Goal: Task Accomplishment & Management: Manage account settings

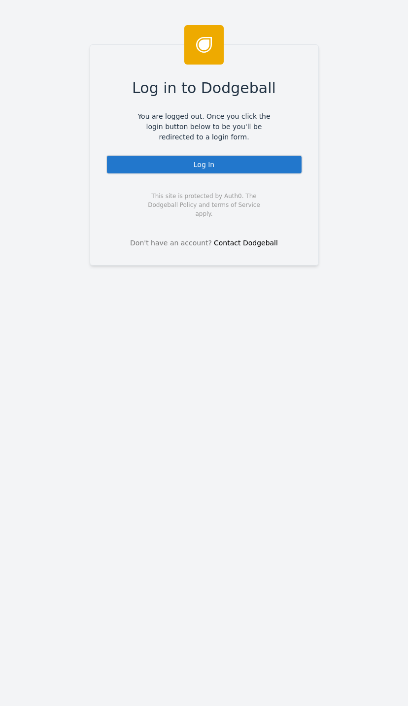
click at [253, 166] on div "Log In" at bounding box center [204, 165] width 197 height 20
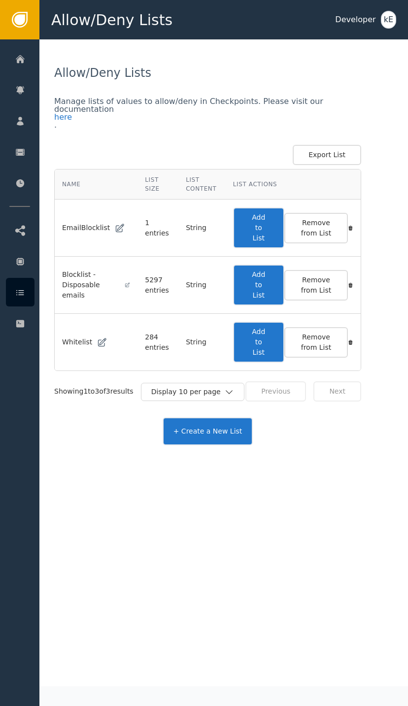
click at [28, 60] on div at bounding box center [20, 58] width 29 height 29
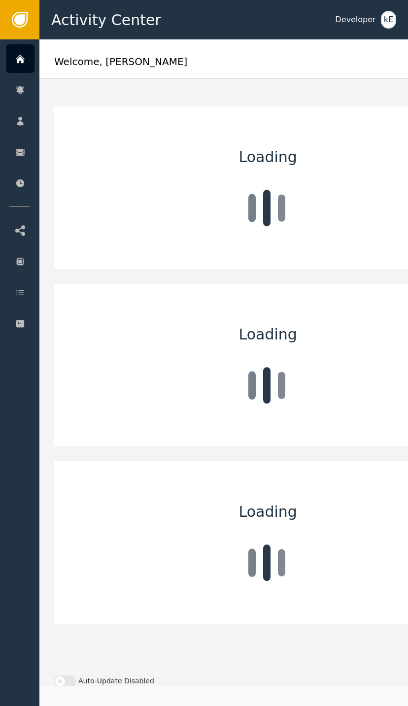
click at [88, 120] on div "Customers" at bounding box center [95, 121] width 103 height 28
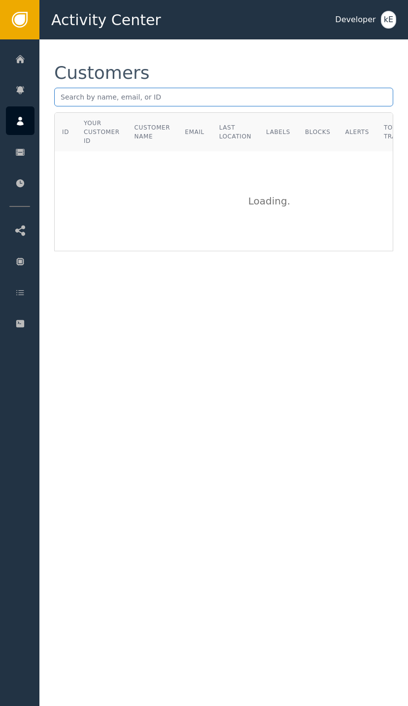
click at [123, 99] on input "text" at bounding box center [223, 97] width 339 height 19
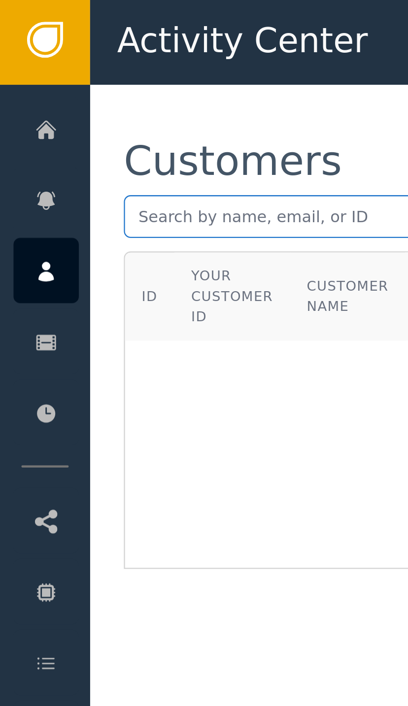
paste input "[EMAIL_ADDRESS][DOMAIN_NAME]"
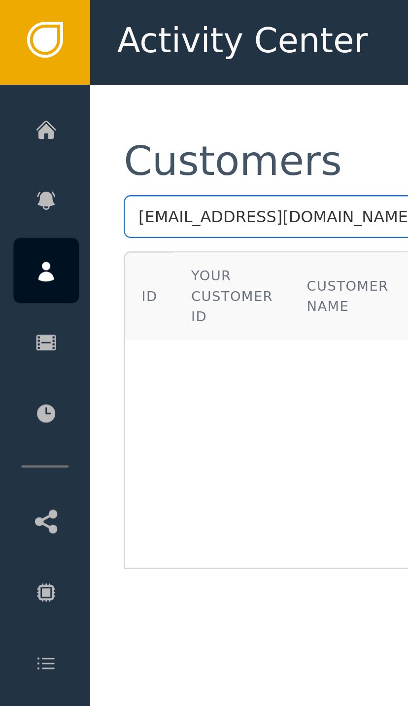
type input "[EMAIL_ADDRESS][DOMAIN_NAME]"
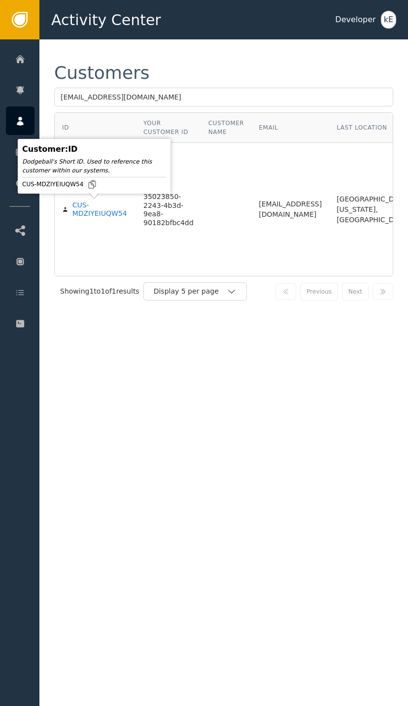
click at [101, 217] on div "CUS-MDZIYEIUQW54" at bounding box center [100, 209] width 56 height 17
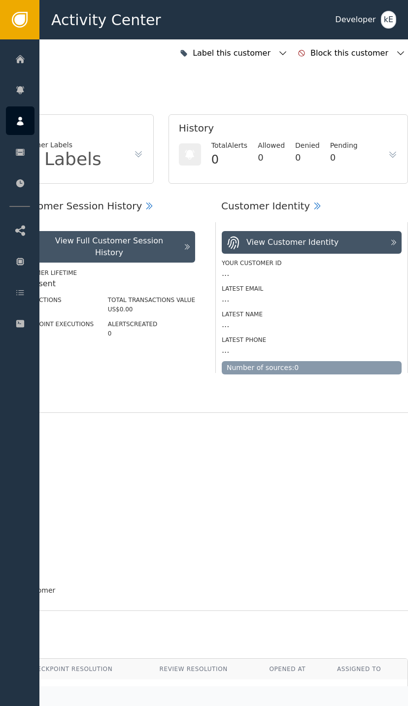
scroll to position [0, 264]
click at [290, 49] on div "Label this customer" at bounding box center [233, 53] width 113 height 22
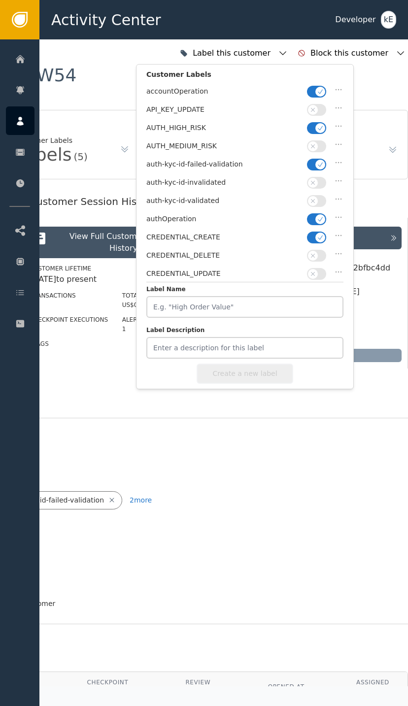
click at [322, 132] on button "button" at bounding box center [316, 128] width 19 height 12
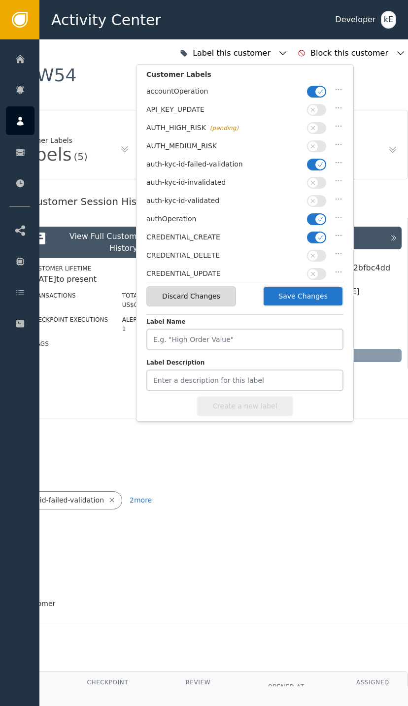
click at [317, 167] on button "button" at bounding box center [316, 165] width 19 height 12
click at [319, 200] on button "button" at bounding box center [316, 201] width 19 height 12
click at [309, 299] on button "Save Changes" at bounding box center [303, 296] width 81 height 20
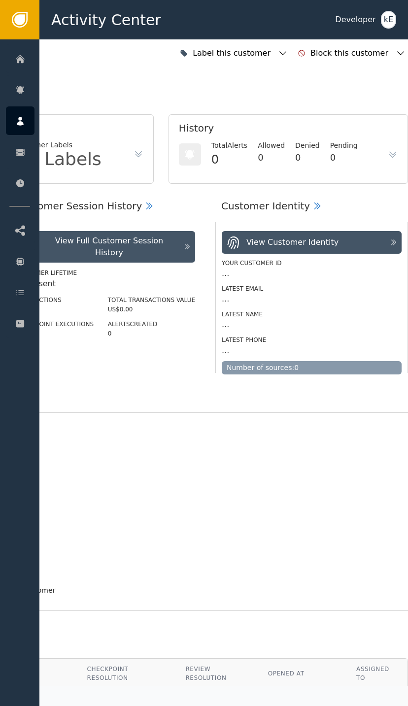
click at [25, 303] on div at bounding box center [20, 292] width 29 height 29
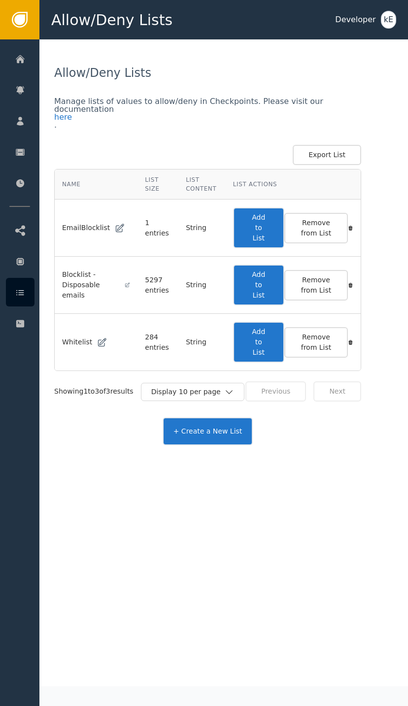
click at [267, 343] on button "Add to List" at bounding box center [258, 342] width 51 height 41
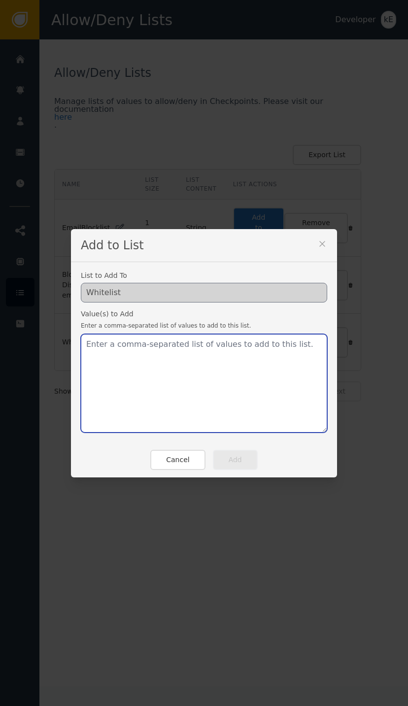
click at [121, 351] on textarea at bounding box center [204, 383] width 246 height 99
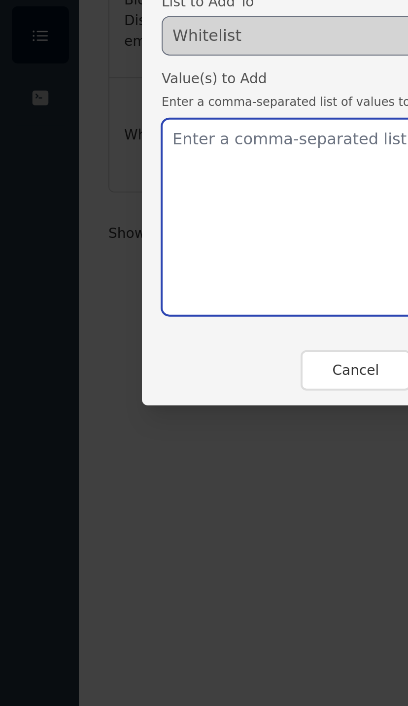
paste textarea "[EMAIL_ADDRESS][DOMAIN_NAME]"
type textarea "[EMAIL_ADDRESS][DOMAIN_NAME]"
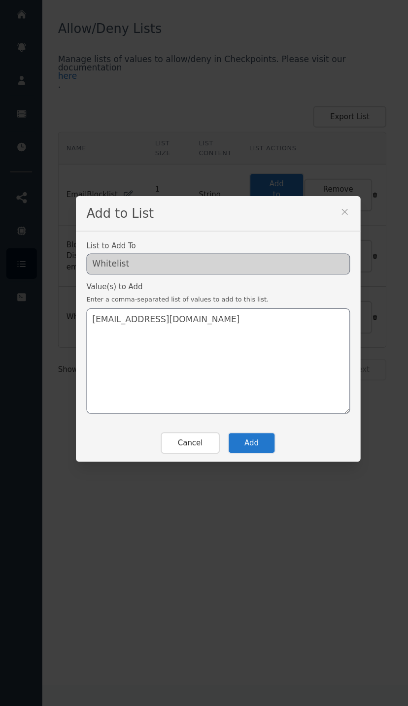
click at [246, 450] on button "Add" at bounding box center [235, 460] width 45 height 20
